Goal: Information Seeking & Learning: Learn about a topic

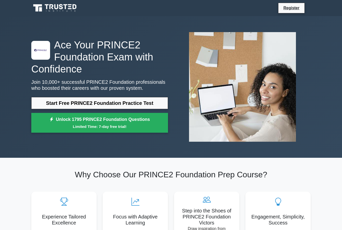
click at [44, 109] on link "Start Free PRINCE2 Foundation Practice Test" at bounding box center [99, 103] width 137 height 12
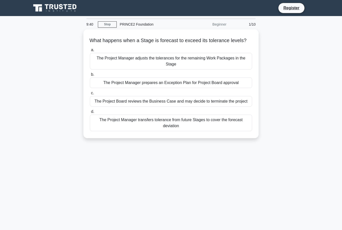
click at [108, 88] on div "The Project Manager prepares an Exception Plan for Project Board approval" at bounding box center [171, 82] width 162 height 11
click at [90, 76] on input "b. The Project Manager prepares an Exception Plan for Project Board approval" at bounding box center [90, 74] width 0 height 3
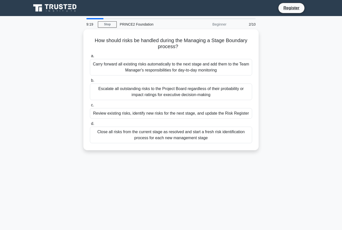
click at [106, 114] on div "Review existing risks, identify new risks for the next stage, and update the Ri…" at bounding box center [171, 113] width 162 height 11
click at [90, 107] on input "c. Review existing risks, identify new risks for the next stage, and update the…" at bounding box center [90, 104] width 0 height 3
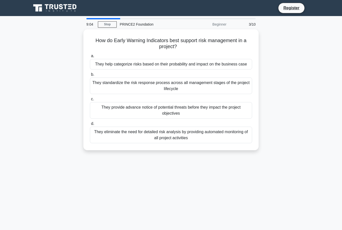
click at [226, 115] on div "They provide advance notice of potential threats before they impact the project…" at bounding box center [171, 110] width 162 height 17
click at [90, 101] on input "c. They provide advance notice of potential threats before they impact the proj…" at bounding box center [90, 98] width 0 height 3
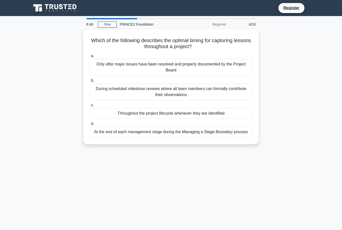
click at [232, 86] on div "During scheduled milestone reviews where all team members can formally contribu…" at bounding box center [171, 91] width 162 height 17
click at [90, 82] on input "b. During scheduled milestone reviews where all team members can formally contr…" at bounding box center [90, 80] width 0 height 3
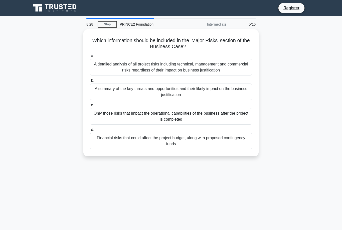
click at [230, 63] on div "A detailed analysis of all project risks including technical, management and co…" at bounding box center [171, 67] width 162 height 17
click at [90, 58] on input "a. A detailed analysis of all project risks including technical, management and…" at bounding box center [90, 55] width 0 height 3
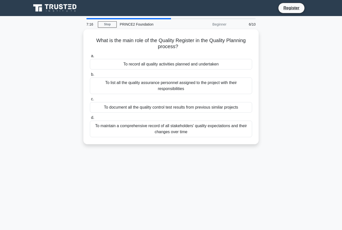
click at [222, 132] on div "To maintain a comprehensive record of all stakeholders' quality expectations an…" at bounding box center [171, 128] width 162 height 17
click at [90, 119] on input "d. To maintain a comprehensive record of all stakeholders' quality expectations…" at bounding box center [90, 117] width 0 height 3
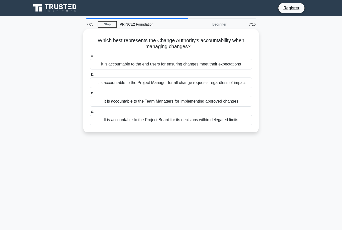
click at [146, 125] on div "It is accountable to the Project Board for its decisions within delegated limits" at bounding box center [171, 119] width 162 height 11
click at [90, 113] on input "d. It is accountable to the Project Board for its decisions within delegated li…" at bounding box center [90, 111] width 0 height 3
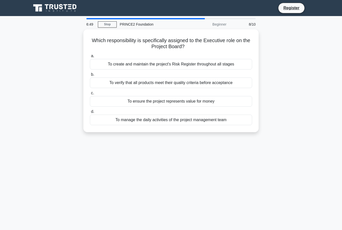
click at [196, 96] on div "To ensure the project represents value for money" at bounding box center [171, 101] width 162 height 11
click at [90, 95] on input "c. To ensure the project represents value for money" at bounding box center [90, 92] width 0 height 3
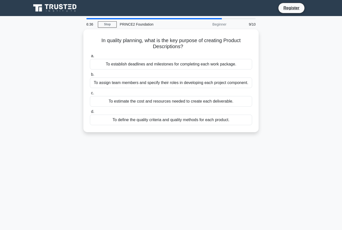
click at [200, 124] on div "To define the quality criteria and quality methods for each product." at bounding box center [171, 119] width 162 height 11
click at [90, 113] on input "d. To define the quality criteria and quality methods for each product." at bounding box center [90, 111] width 0 height 3
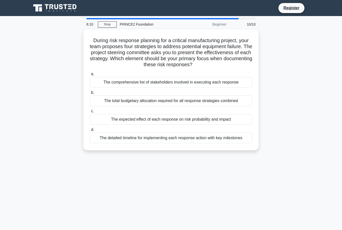
click at [228, 124] on div "The expected effect of each response on risk probability and impact" at bounding box center [171, 119] width 162 height 11
click at [90, 113] on input "c. The expected effect of each response on risk probability and impact" at bounding box center [90, 110] width 0 height 3
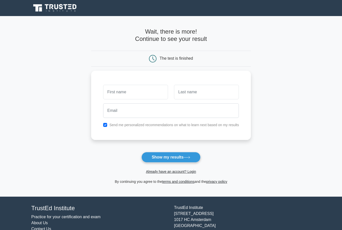
click at [203, 124] on label "Send me personalized recommendations on what to learn next based on my results" at bounding box center [174, 125] width 130 height 4
click at [199, 124] on label "Send me personalized recommendations on what to learn next based on my results" at bounding box center [174, 125] width 130 height 4
click at [103, 123] on input "checkbox" at bounding box center [105, 125] width 4 height 4
checkbox input "false"
click at [127, 88] on input "text" at bounding box center [135, 92] width 65 height 15
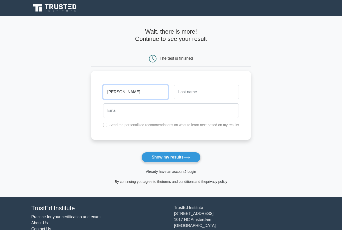
type input "[PERSON_NAME]"
click at [208, 92] on input "text" at bounding box center [206, 92] width 65 height 15
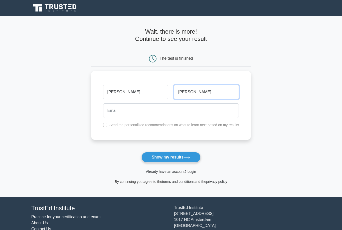
type input "Adams"
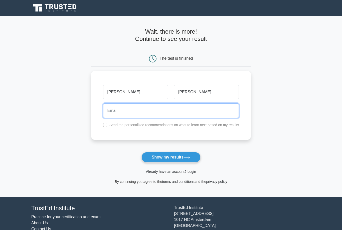
click at [212, 108] on input "email" at bounding box center [171, 110] width 136 height 15
type input "afonsostspencer@gmail.com"
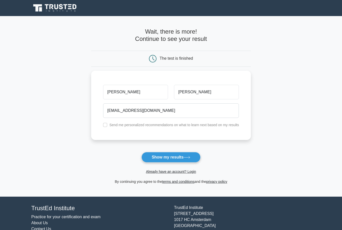
click at [176, 157] on button "Show my results" at bounding box center [170, 157] width 59 height 11
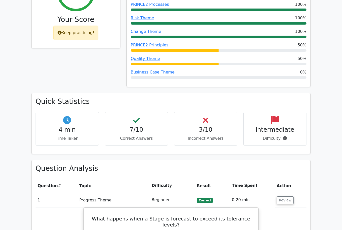
scroll to position [226, 0]
click at [278, 135] on p "Difficulty" at bounding box center [275, 138] width 55 height 6
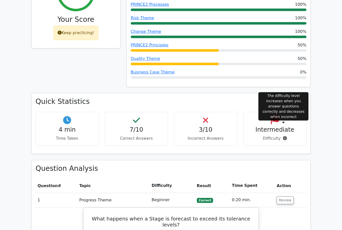
click at [283, 136] on icon at bounding box center [285, 138] width 4 height 4
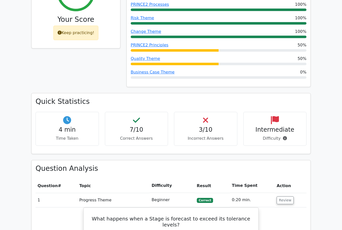
click at [236, 178] on th "Time Spent" at bounding box center [252, 185] width 45 height 14
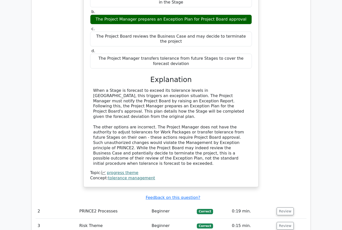
scroll to position [544, 0]
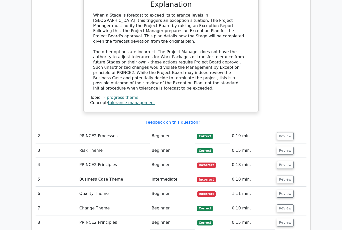
click at [174, 172] on td "Intermediate" at bounding box center [172, 179] width 45 height 14
click at [280, 161] on button "Review" at bounding box center [285, 165] width 17 height 8
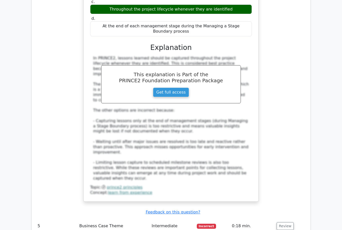
scroll to position [813, 0]
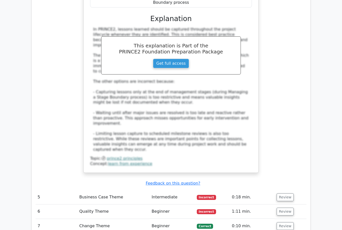
click at [285, 193] on button "Review" at bounding box center [285, 197] width 17 height 8
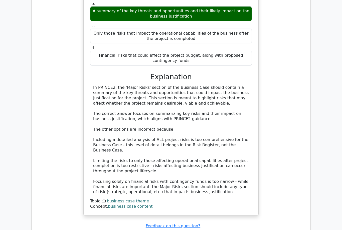
scroll to position [1062, 0]
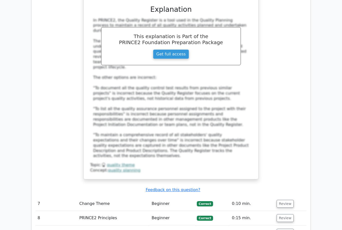
scroll to position [1409, 0]
click at [286, 228] on button "Review" at bounding box center [285, 232] width 17 height 8
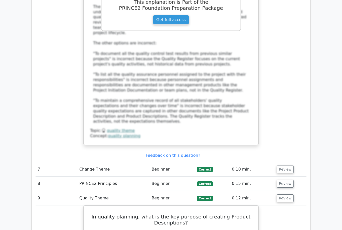
scroll to position [1444, 0]
click at [285, 194] on button "Review" at bounding box center [285, 198] width 17 height 8
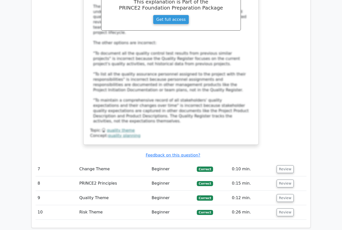
click at [281, 208] on button "Review" at bounding box center [285, 212] width 17 height 8
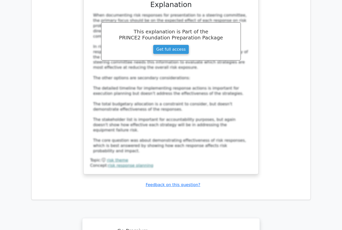
scroll to position [1788, 0]
